Goal: Contribute content

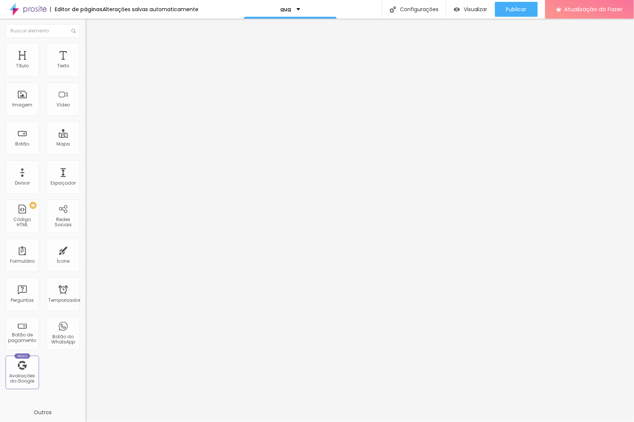
click at [90, 64] on font "Trocar imagem" at bounding box center [108, 61] width 36 height 6
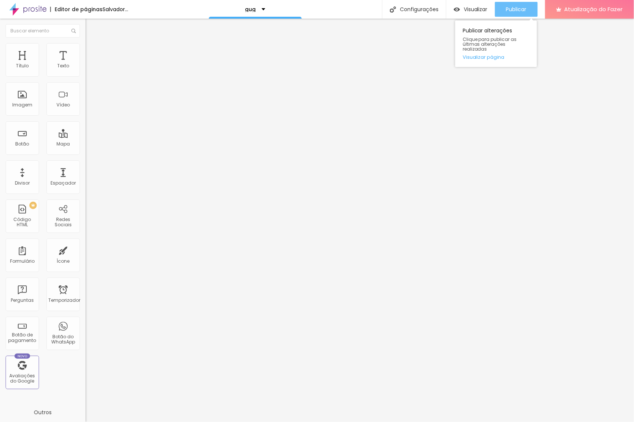
click at [516, 10] on font "Publicar" at bounding box center [516, 9] width 20 height 7
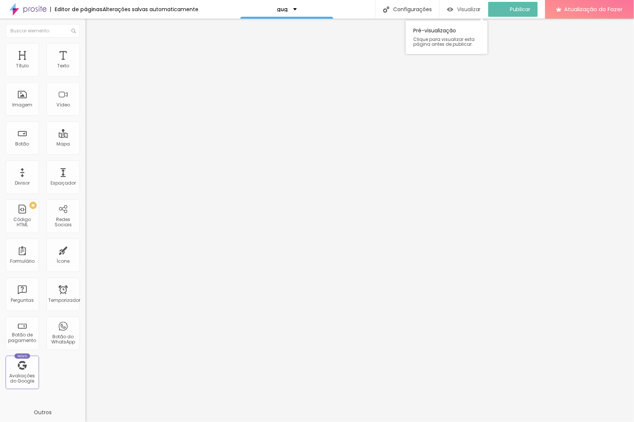
click at [477, 12] on font "Visualizar" at bounding box center [469, 9] width 24 height 7
click at [473, 8] on font "Visualizar" at bounding box center [476, 9] width 24 height 7
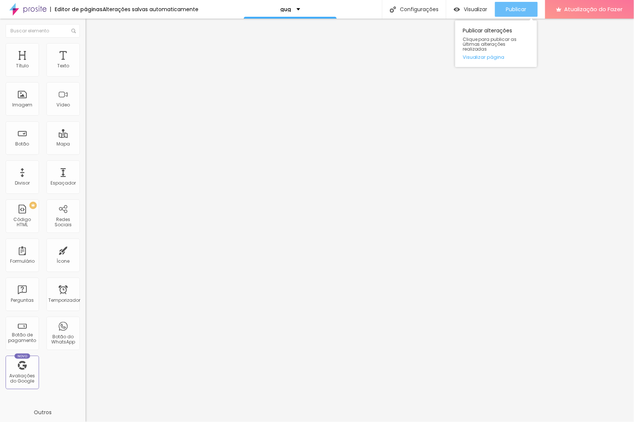
click at [520, 8] on font "Publicar" at bounding box center [516, 9] width 20 height 7
click at [468, 9] on font "Visualizar" at bounding box center [476, 9] width 24 height 7
